Goal: Transaction & Acquisition: Purchase product/service

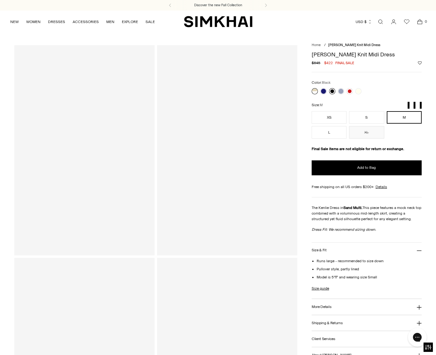
scroll to position [2, 0]
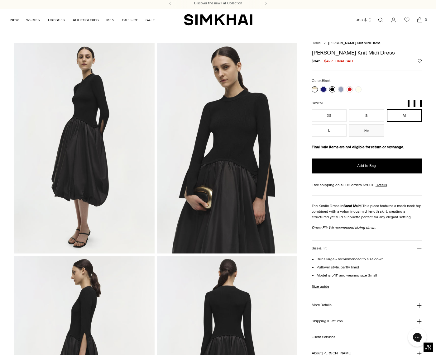
click at [332, 90] on link at bounding box center [332, 89] width 6 height 6
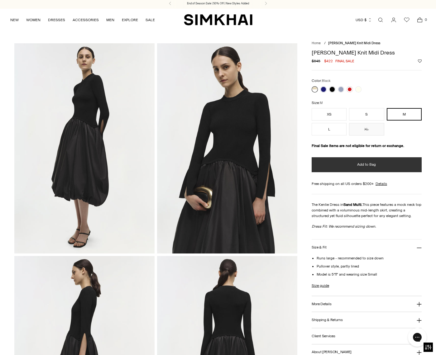
click at [370, 165] on span "Add to Bag" at bounding box center [366, 164] width 19 height 5
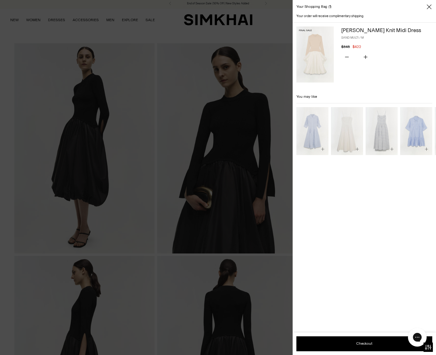
click at [429, 7] on icon "Close" at bounding box center [429, 7] width 5 height 6
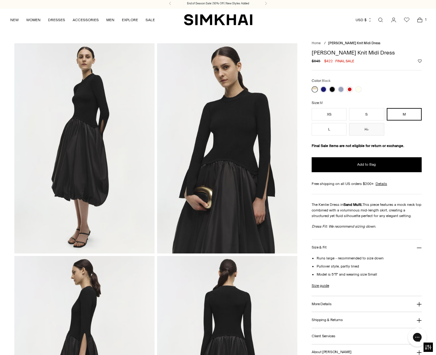
click at [420, 19] on icon "Open cart modal" at bounding box center [420, 20] width 9 height 6
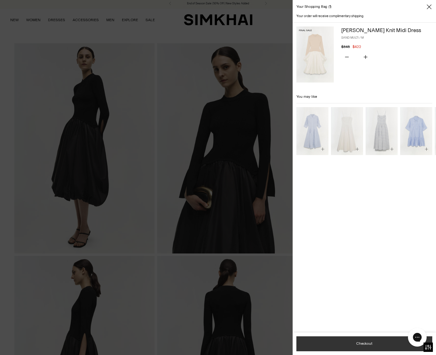
drag, startPoint x: 349, startPoint y: 352, endPoint x: 354, endPoint y: 344, distance: 9.9
click at [354, 344] on button "Checkout" at bounding box center [364, 344] width 136 height 15
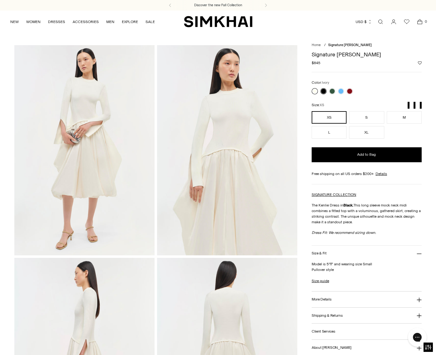
click at [315, 90] on link at bounding box center [315, 91] width 6 height 6
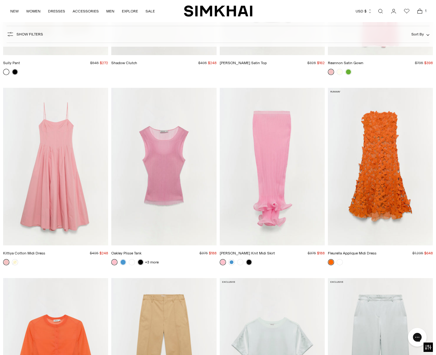
scroll to position [5103, 0]
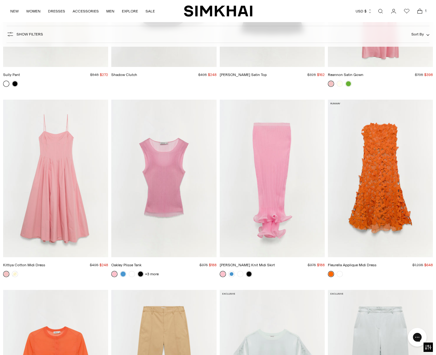
click at [15, 34] on button "Show Filters" at bounding box center [25, 34] width 36 height 10
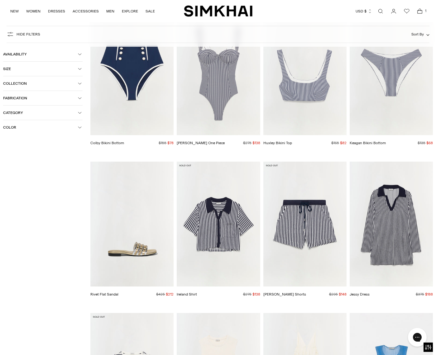
click at [26, 116] on button "Category" at bounding box center [42, 113] width 79 height 14
click at [16, 143] on span "Dresses" at bounding box center [16, 143] width 17 height 6
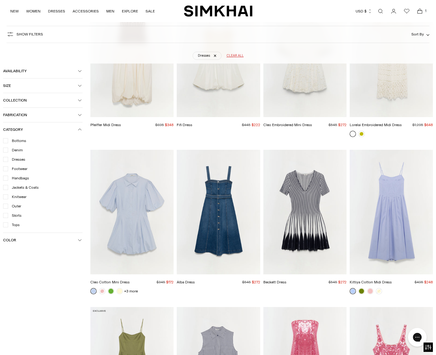
scroll to position [46, 0]
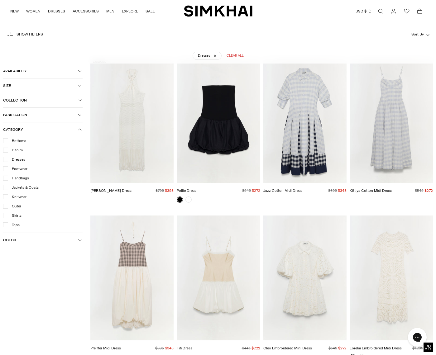
click at [79, 128] on icon "button" at bounding box center [80, 130] width 4 height 4
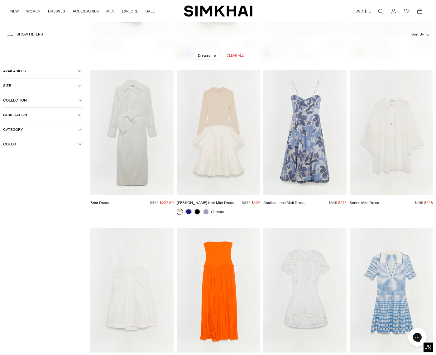
scroll to position [4750, 0]
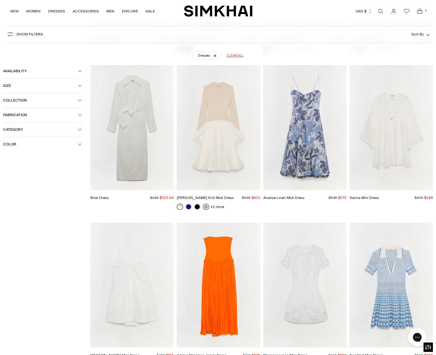
click at [205, 204] on link at bounding box center [206, 207] width 6 height 6
click at [0, 0] on img "Kenlie Taffeta Knit Midi Dress" at bounding box center [0, 0] width 0 height 0
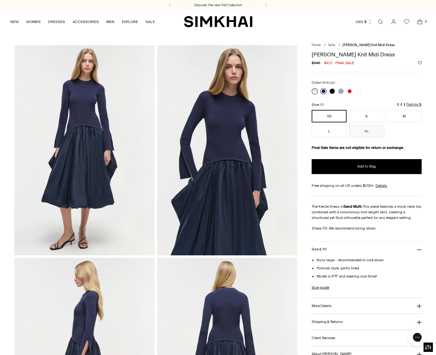
click at [324, 92] on link at bounding box center [323, 91] width 6 height 6
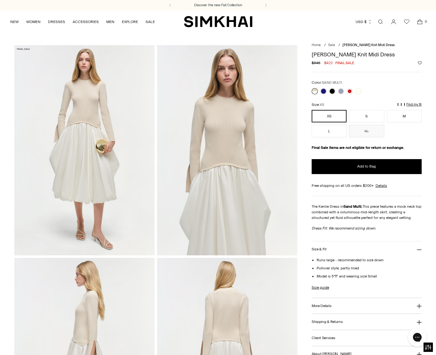
click at [314, 90] on link at bounding box center [315, 91] width 6 height 6
click at [402, 118] on button "M" at bounding box center [404, 116] width 35 height 12
drag, startPoint x: 354, startPoint y: 116, endPoint x: 345, endPoint y: 116, distance: 9.4
click at [354, 116] on button "S" at bounding box center [366, 116] width 35 height 12
click at [329, 116] on button "XS" at bounding box center [329, 116] width 35 height 12
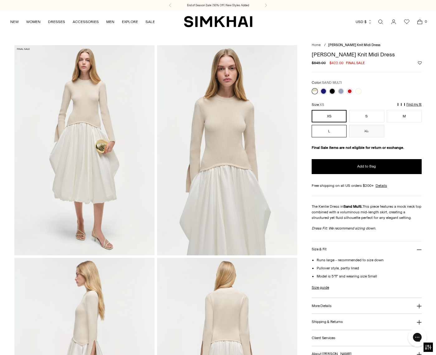
click at [330, 132] on button "L" at bounding box center [329, 131] width 35 height 12
click at [398, 115] on button "M" at bounding box center [404, 116] width 35 height 12
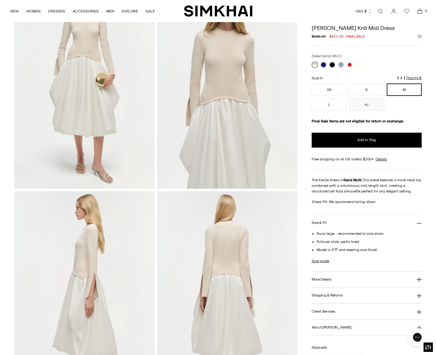
scroll to position [67, 0]
drag, startPoint x: 387, startPoint y: 30, endPoint x: 307, endPoint y: 28, distance: 79.2
click at [309, 27] on div "Home / Kenlie Taffeta Knit Midi Dress Kenlie Taffeta Knit Midi Dress Regular pr…" at bounding box center [217, 296] width 407 height 636
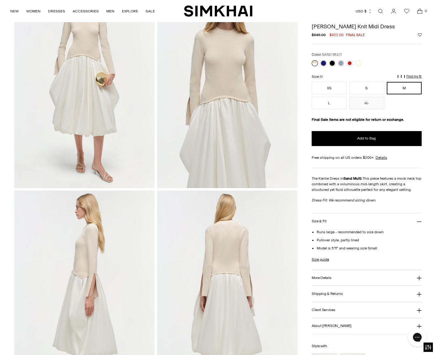
copy h1 "[PERSON_NAME] Knit Midi Dress"
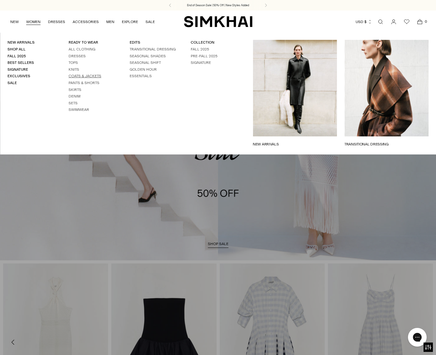
click at [96, 74] on link "Coats & Jackets" at bounding box center [85, 76] width 33 height 4
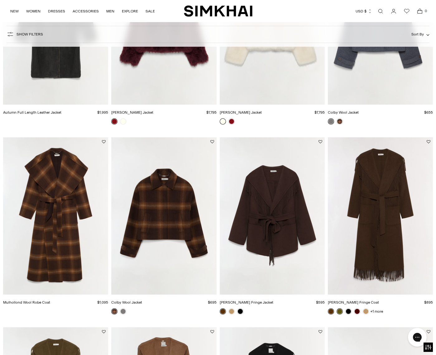
scroll to position [352, 0]
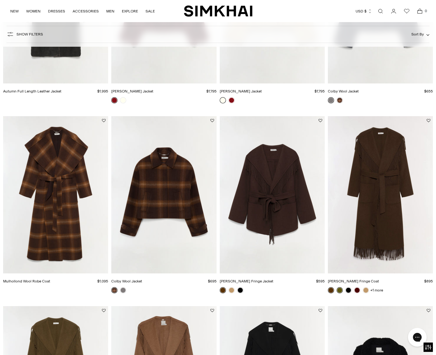
click at [0, 0] on img "Mulhollond Wool Robe Coat" at bounding box center [0, 0] width 0 height 0
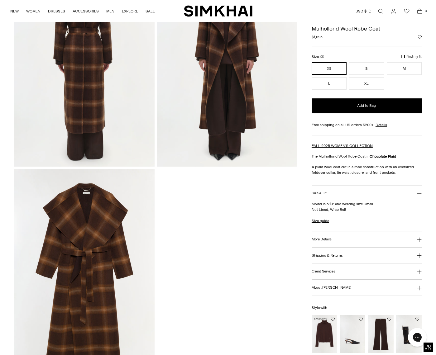
scroll to position [522, 0]
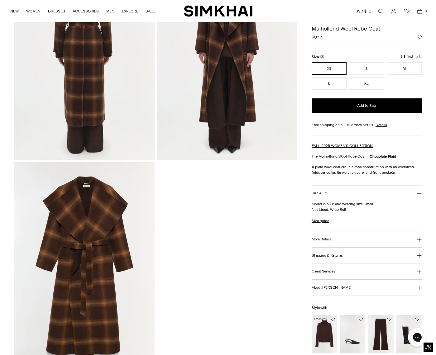
click at [0, 0] on img "Fenwick Cashmere Turtleneck" at bounding box center [0, 0] width 0 height 0
click at [0, 0] on img "Kenna Trouser" at bounding box center [0, 0] width 0 height 0
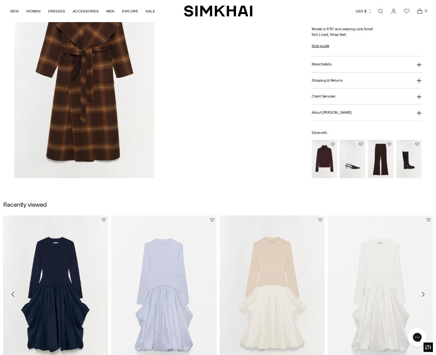
scroll to position [779, 0]
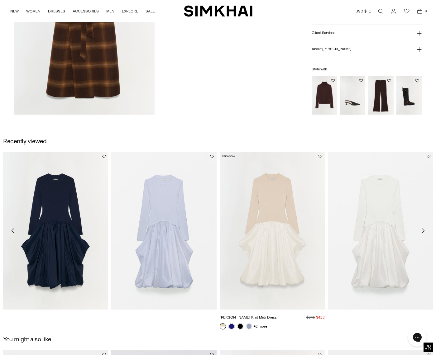
click at [0, 0] on img "Kenlie Taffeta Knit Midi Dress" at bounding box center [0, 0] width 0 height 0
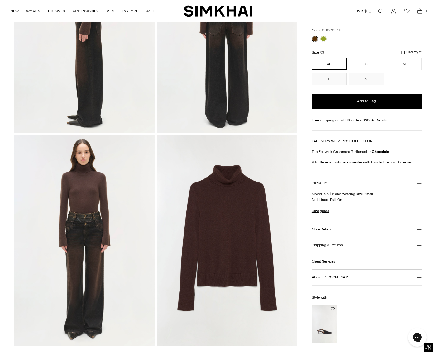
scroll to position [378, 0]
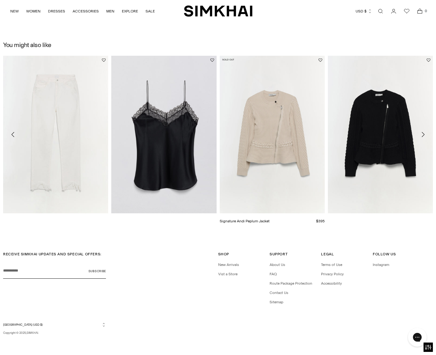
scroll to position [861, 0]
